Goal: Book appointment/travel/reservation

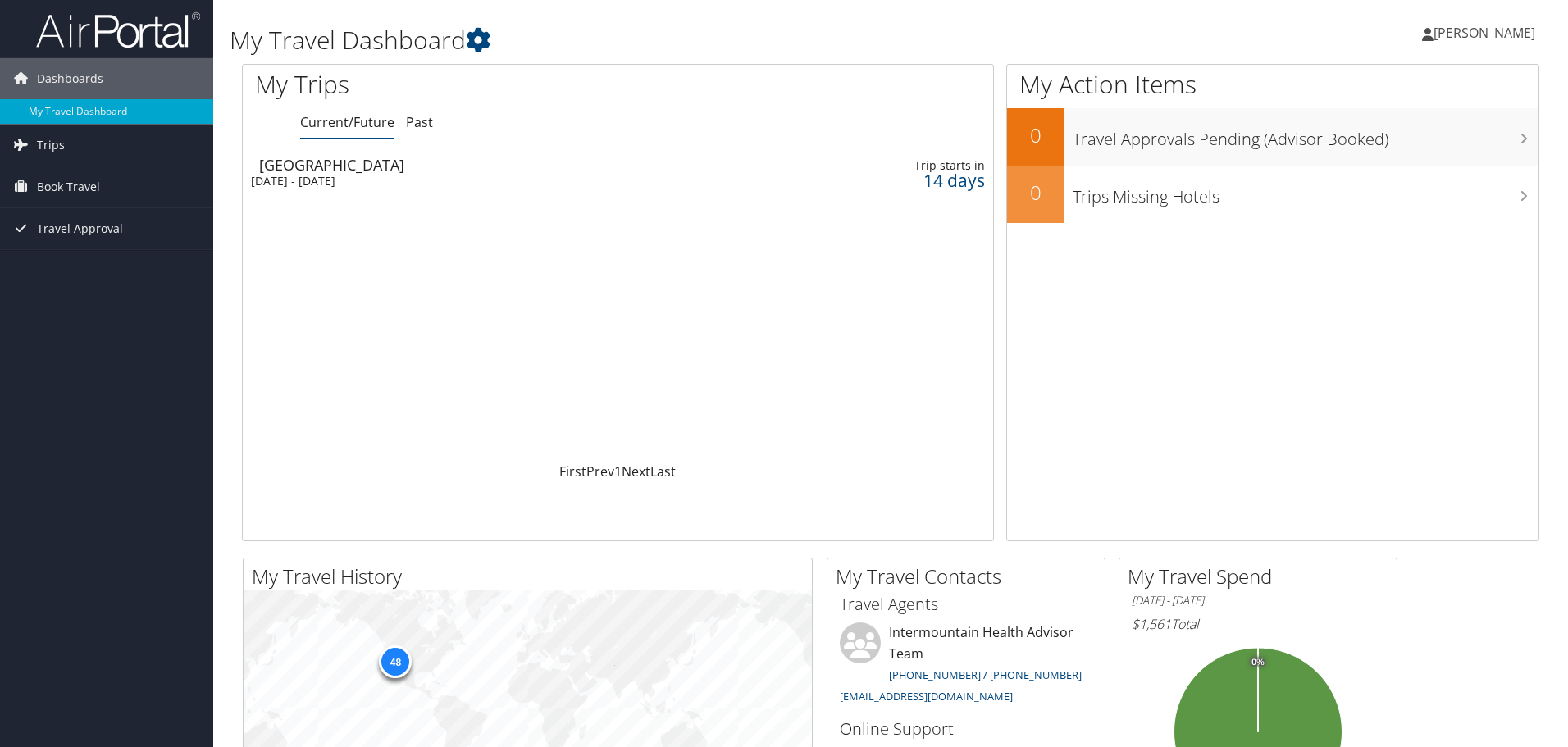
click at [67, 185] on span "Book Travel" at bounding box center [68, 187] width 63 height 41
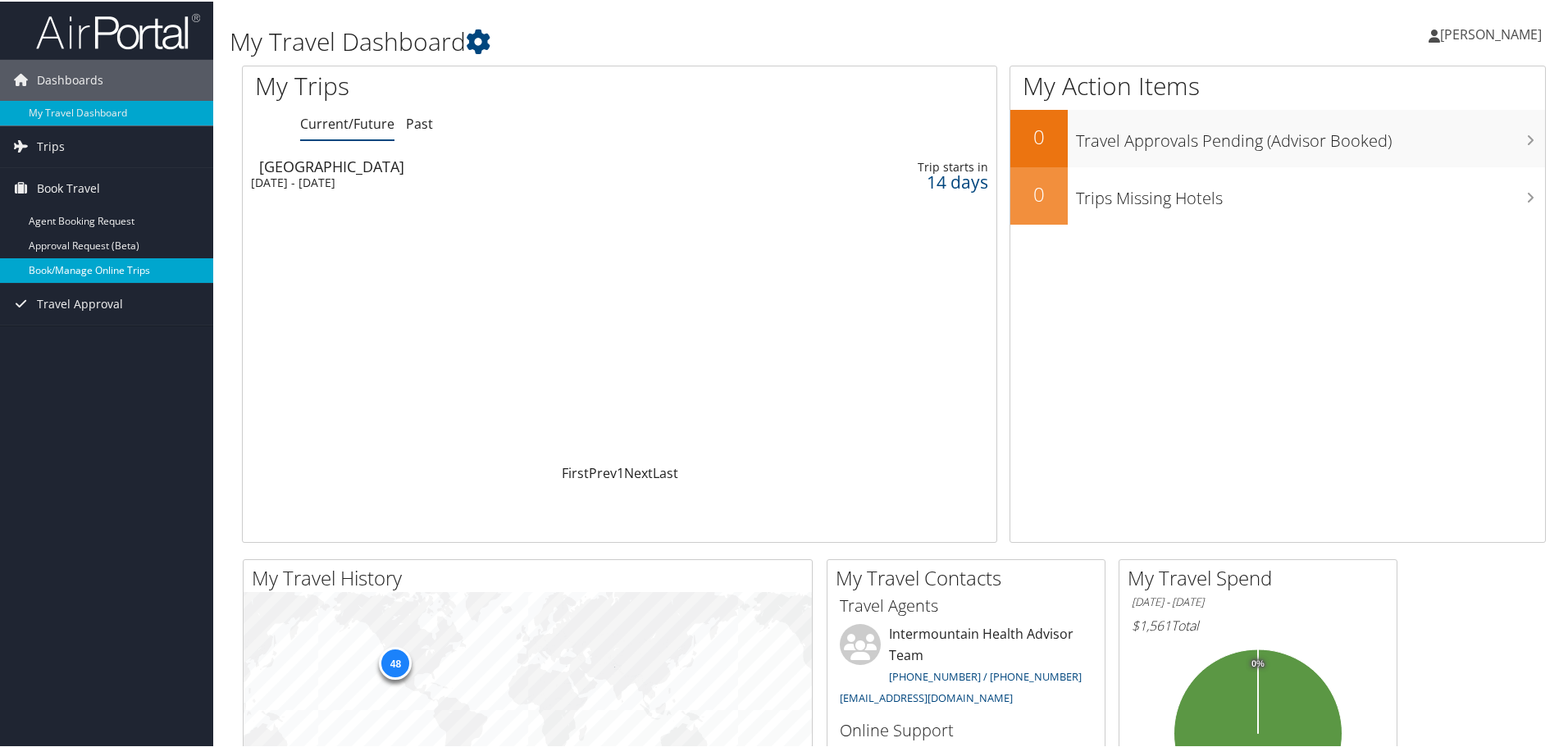
click at [66, 274] on link "Book/Manage Online Trips" at bounding box center [107, 268] width 214 height 24
